Goal: Information Seeking & Learning: Check status

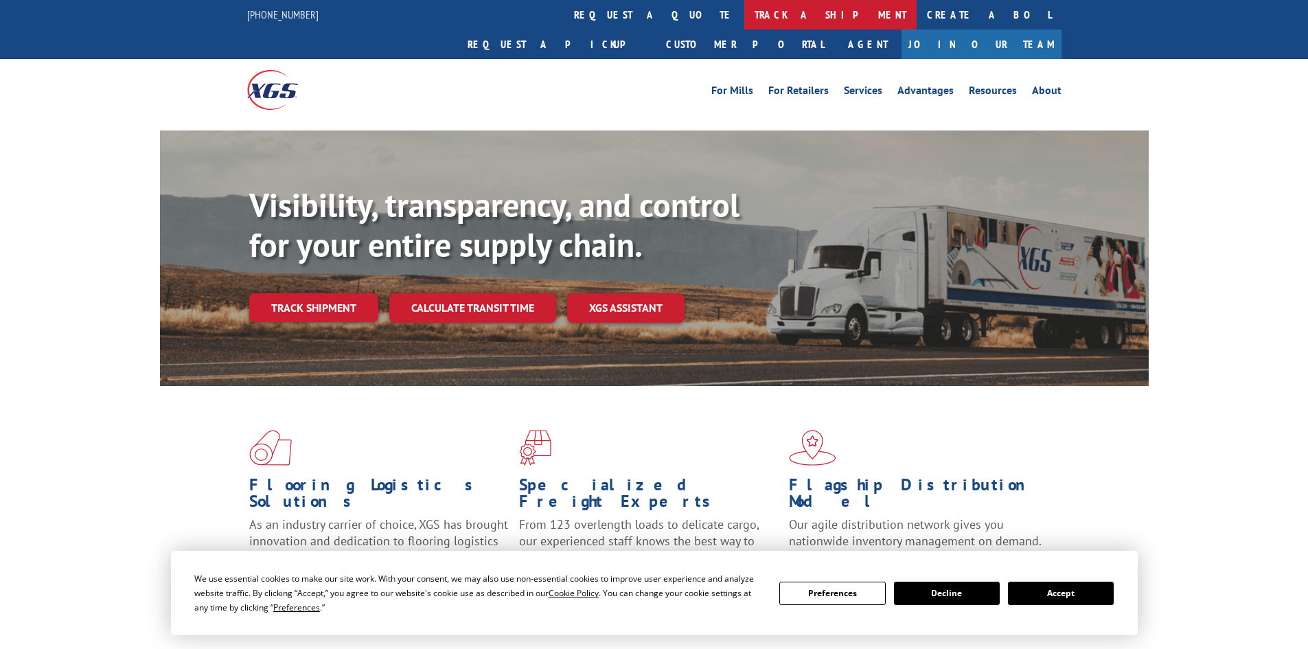
click at [744, 13] on link "track a shipment" at bounding box center [830, 15] width 172 height 30
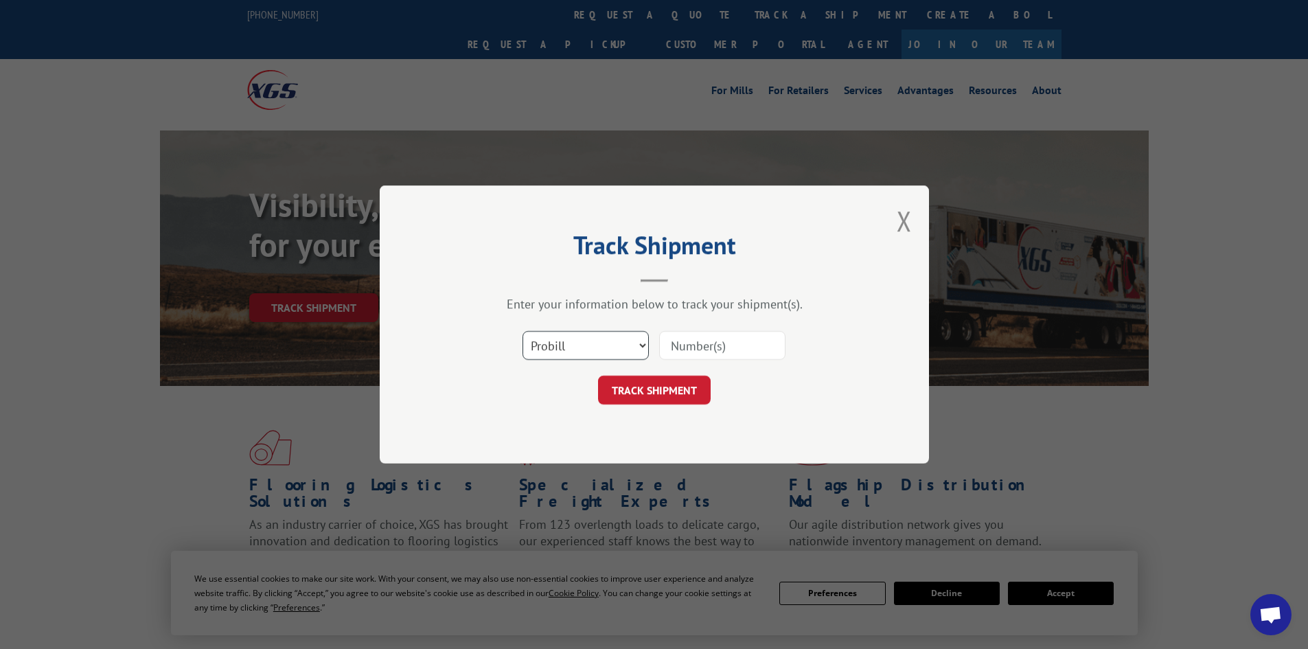
click at [560, 338] on select "Select category... Probill BOL PO" at bounding box center [585, 345] width 126 height 29
select select "bol"
click at [522, 331] on select "Select category... Probill BOL PO" at bounding box center [585, 345] width 126 height 29
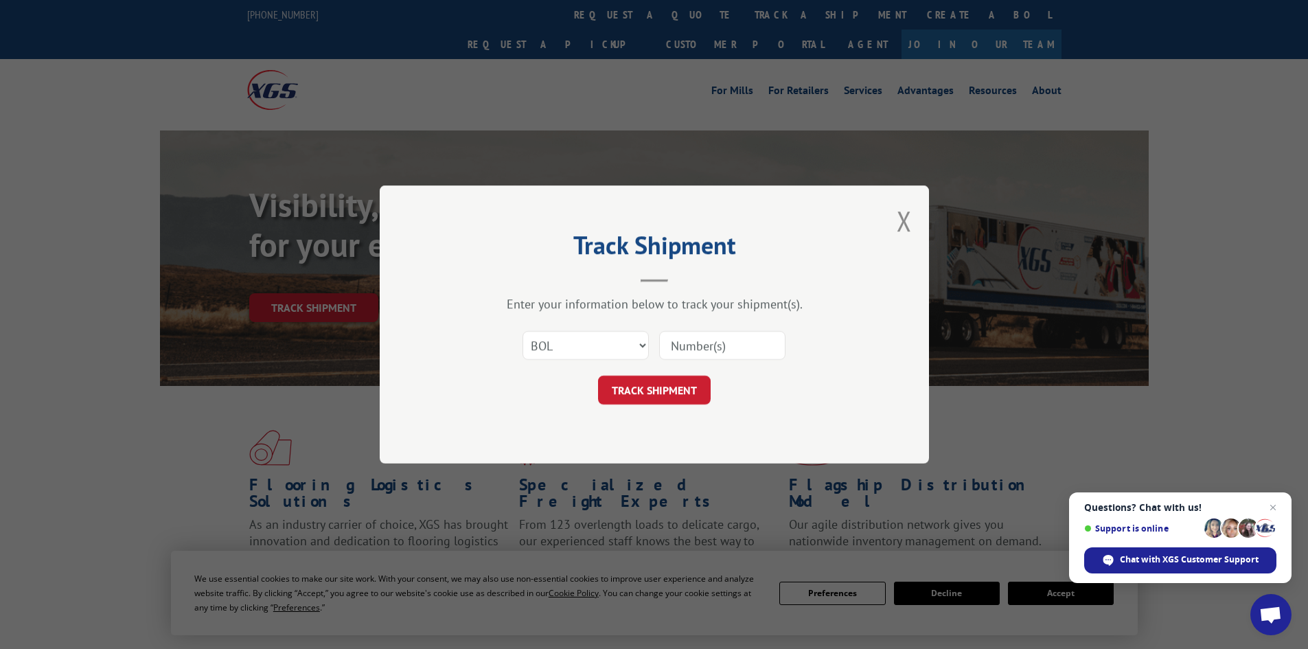
paste input "5199370"
type input "5199370"
click at [645, 391] on button "TRACK SHIPMENT" at bounding box center [654, 390] width 113 height 29
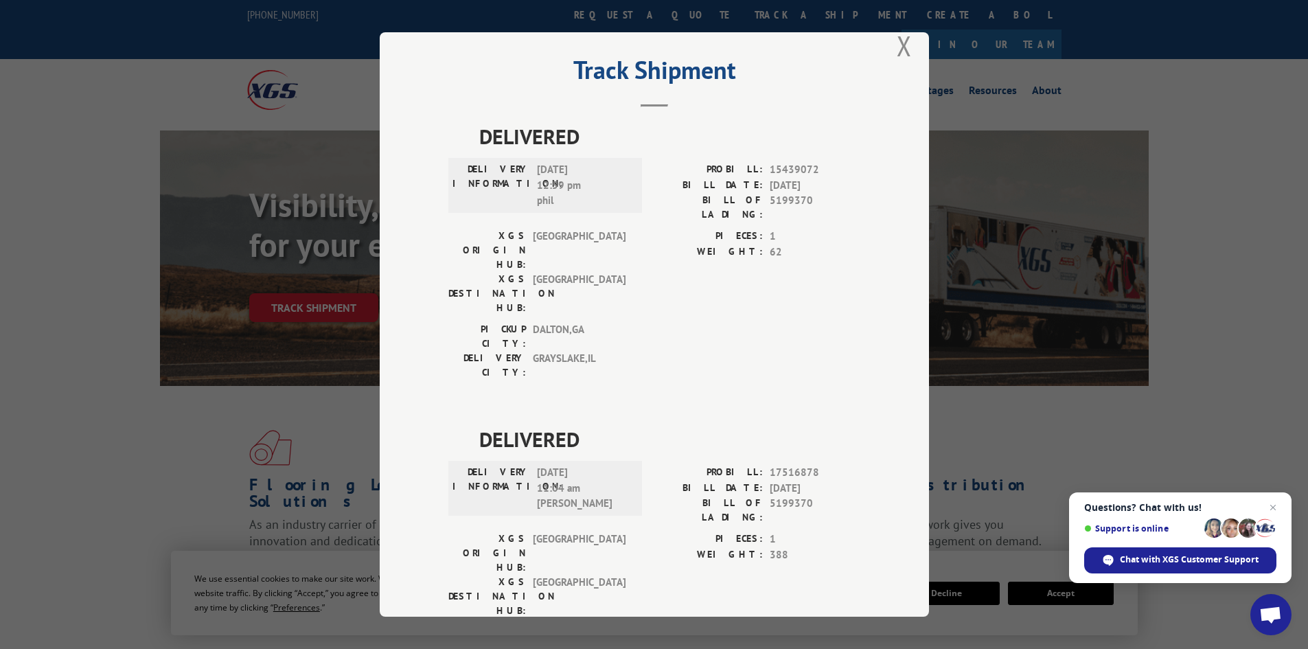
scroll to position [34, 0]
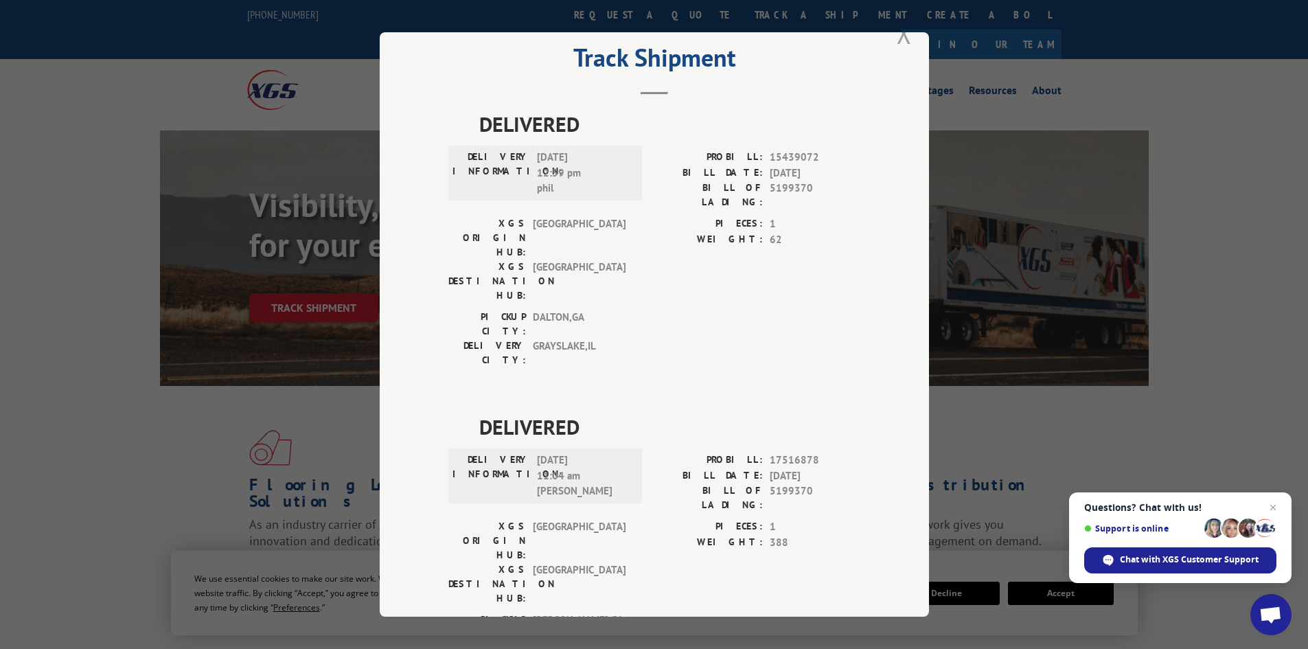
click at [901, 37] on button "Close modal" at bounding box center [904, 33] width 15 height 36
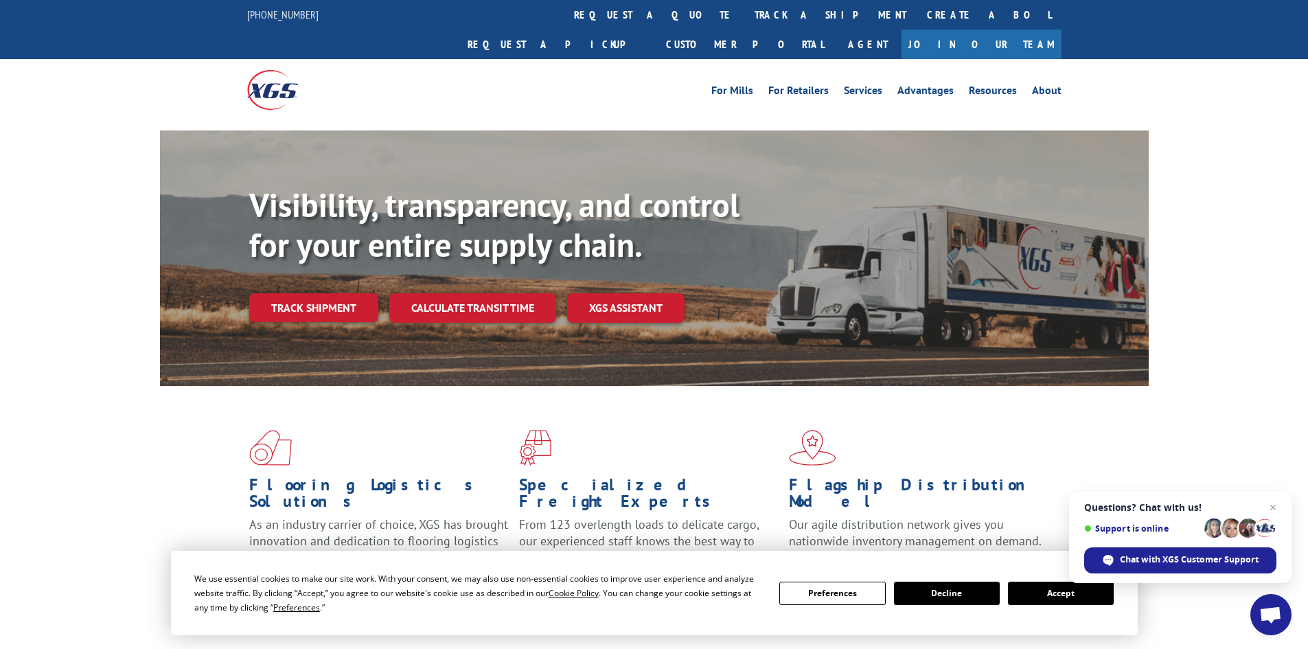
click at [744, 21] on link "track a shipment" at bounding box center [830, 15] width 172 height 30
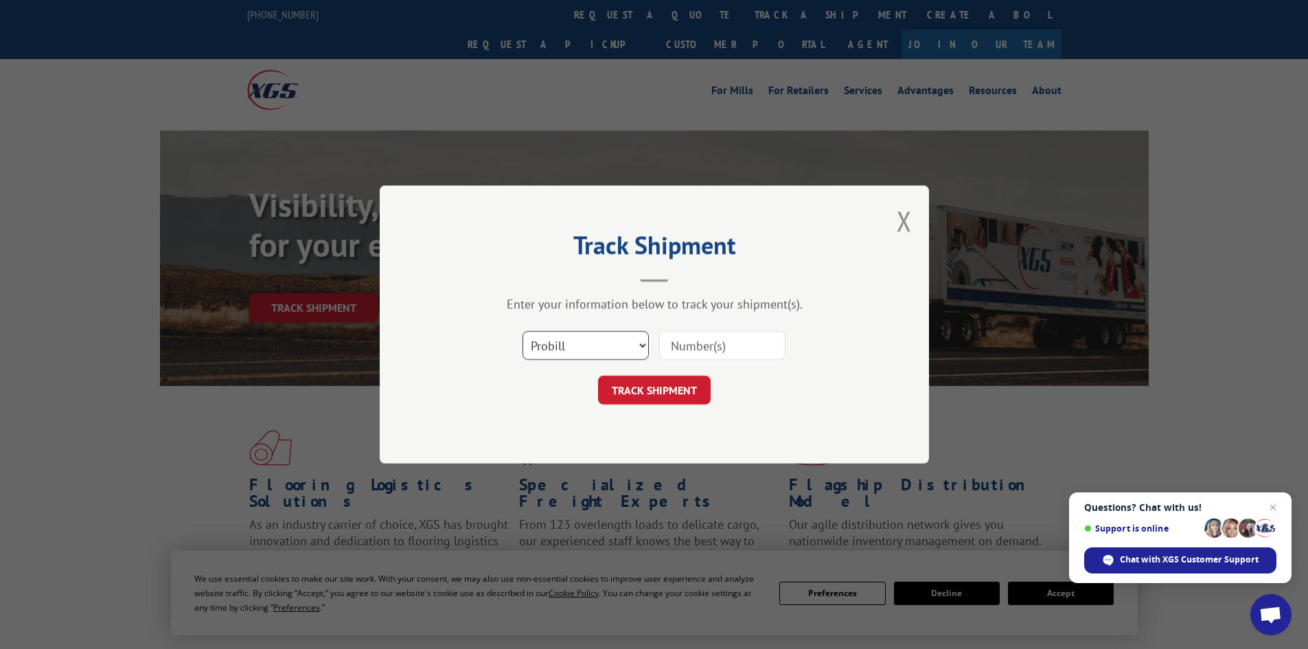
click at [583, 349] on select "Select category... Probill BOL PO" at bounding box center [585, 345] width 126 height 29
select select "bol"
click at [522, 331] on select "Select category... Probill BOL PO" at bounding box center [585, 345] width 126 height 29
paste input "5225916"
type input "5225916"
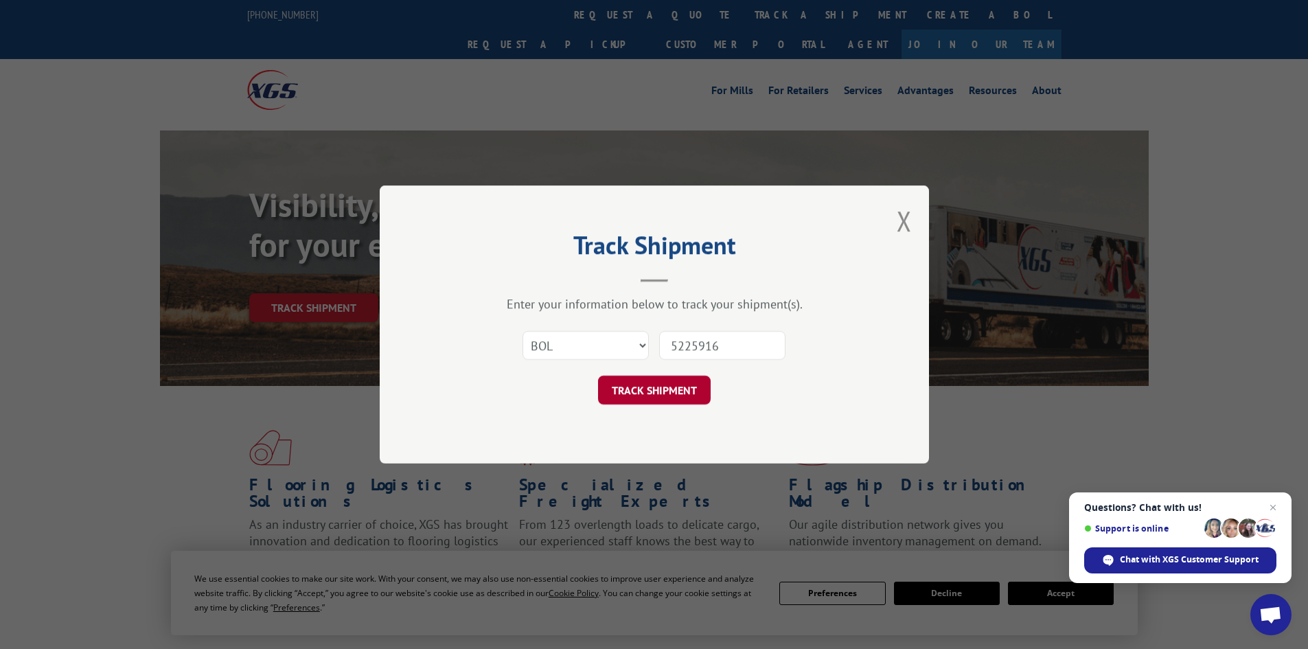
click at [687, 395] on button "TRACK SHIPMENT" at bounding box center [654, 390] width 113 height 29
